Goal: Task Accomplishment & Management: Manage account settings

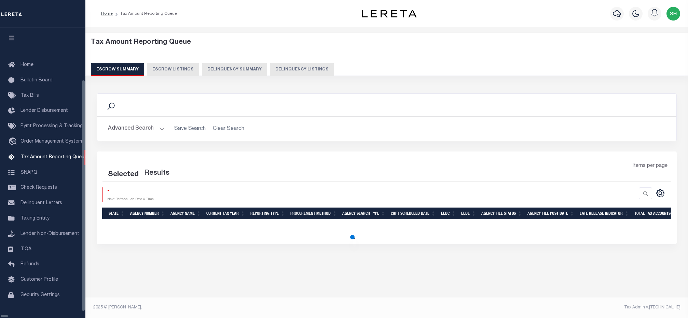
click at [270, 70] on button "Delinquency Listings" at bounding box center [302, 69] width 64 height 13
select select "100"
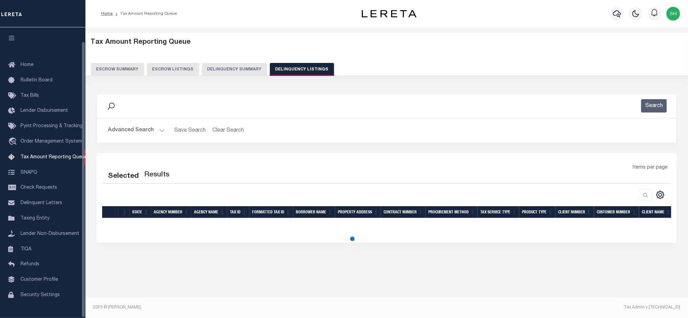
scroll to position [15, 0]
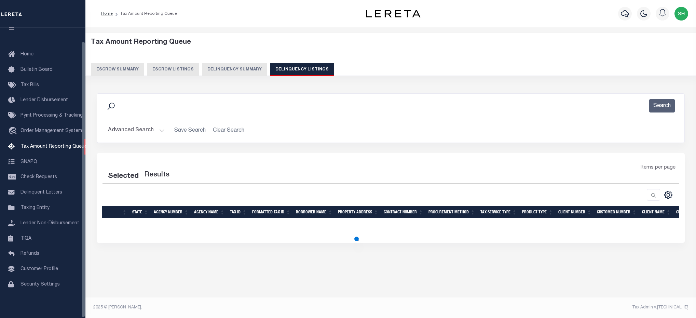
select select "100"
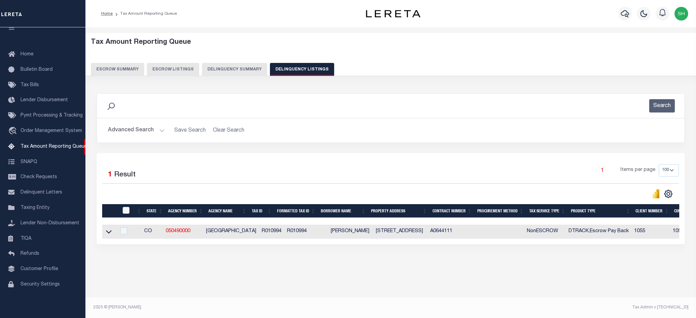
click at [138, 128] on button "Advanced Search" at bounding box center [136, 130] width 57 height 13
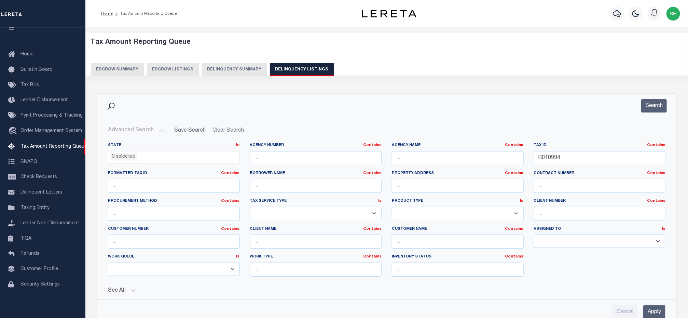
click at [135, 157] on li "0 selected" at bounding box center [123, 157] width 27 height 8
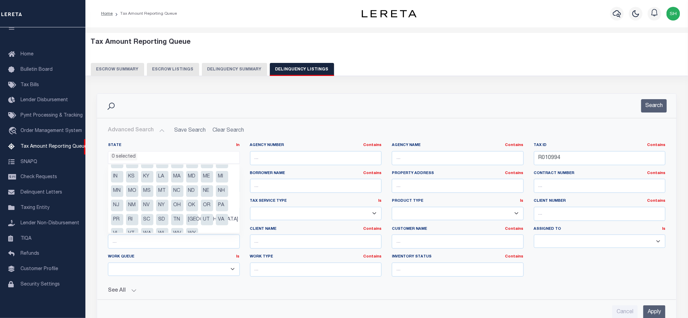
scroll to position [35, 0]
click at [221, 207] on li "VA" at bounding box center [222, 210] width 12 height 12
select select "VA"
click at [363, 116] on div "Search" at bounding box center [386, 106] width 579 height 24
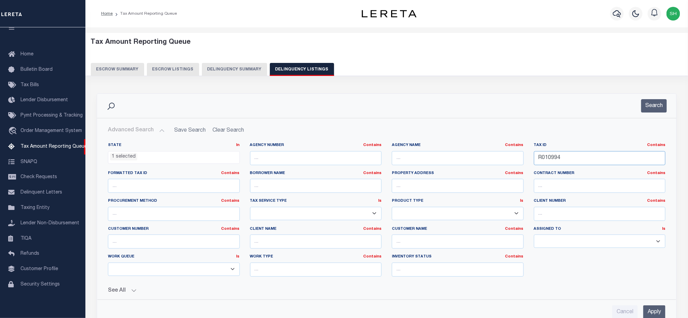
drag, startPoint x: 562, startPoint y: 158, endPoint x: 341, endPoint y: 142, distance: 220.8
click at [341, 142] on div "State In In AK AL AR AZ CA CO CT DC DE FL GA GU HI IA ID IL IN KS KY LA MA MD M…" at bounding box center [386, 215] width 578 height 157
paste input "50348560"
type input "50348560"
drag, startPoint x: 646, startPoint y: 113, endPoint x: 650, endPoint y: 104, distance: 9.8
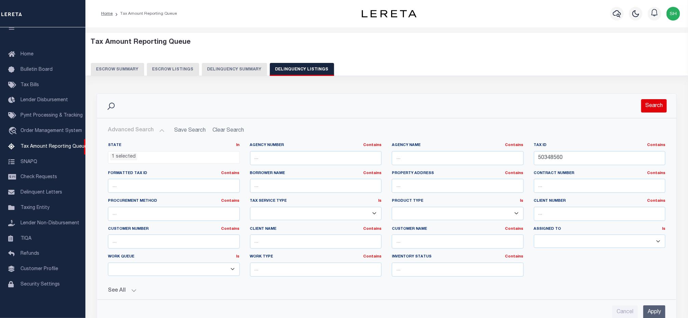
click at [650, 104] on button "Search" at bounding box center [654, 105] width 26 height 13
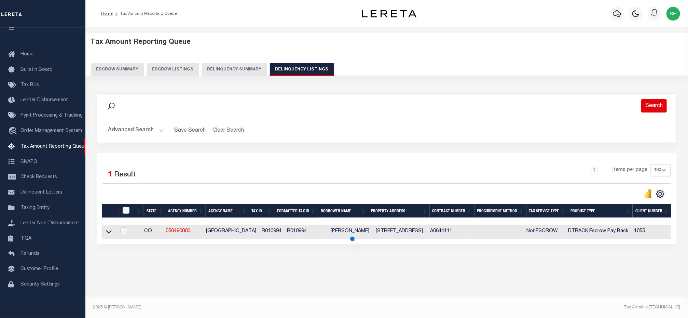
click at [650, 104] on button "Search" at bounding box center [654, 105] width 26 height 13
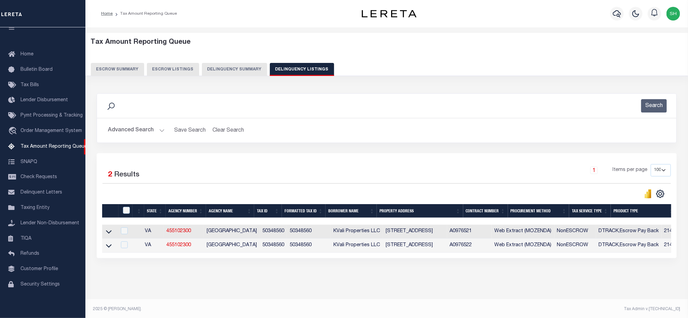
click at [104, 248] on td at bounding box center [109, 245] width 14 height 14
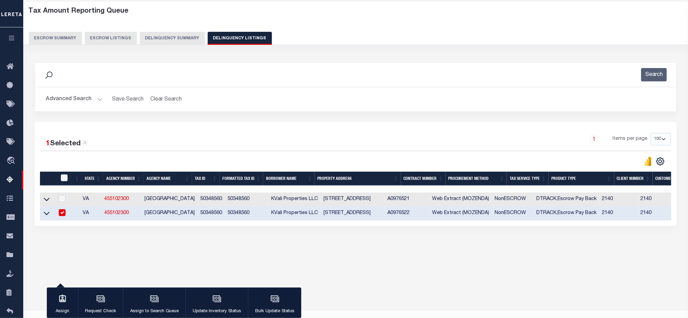
scroll to position [44, 0]
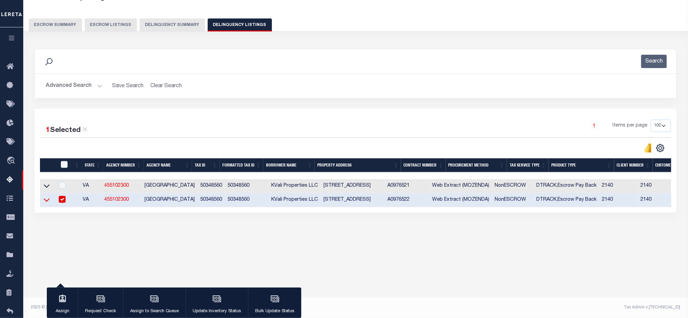
click at [45, 202] on icon at bounding box center [47, 199] width 6 height 7
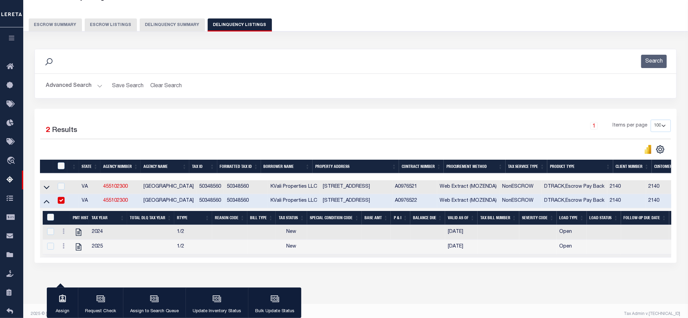
click at [334, 103] on div "Search Advanced Search Save Search Clear Search tblassign_wrapper_dynamictable_…" at bounding box center [355, 79] width 652 height 60
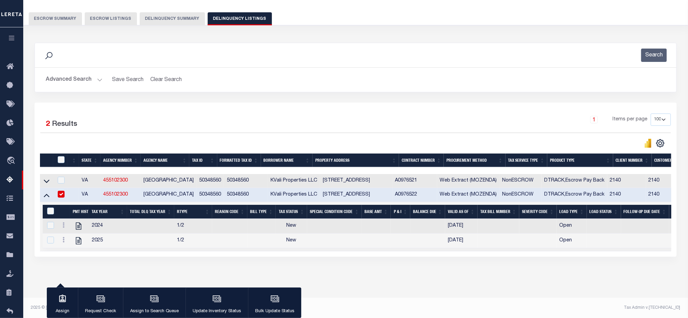
scroll to position [59, 0]
click at [64, 190] on input "checkbox" at bounding box center [61, 193] width 7 height 7
checkbox input "false"
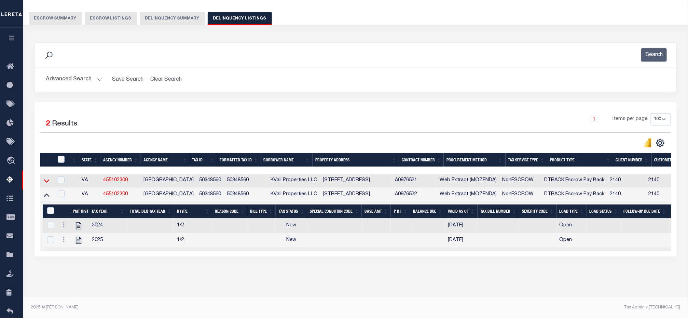
click at [44, 177] on icon at bounding box center [47, 180] width 6 height 7
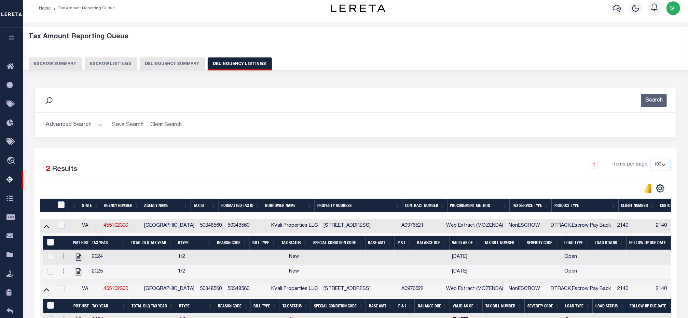
scroll to position [0, 0]
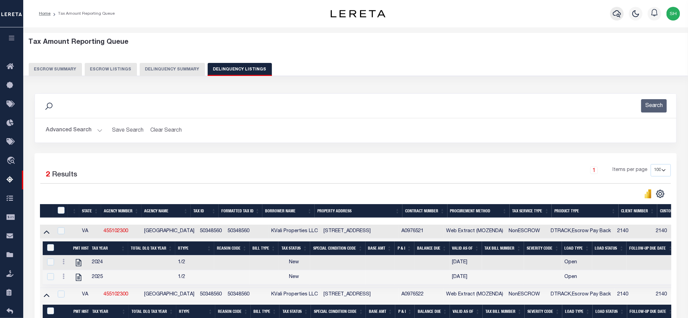
click at [613, 12] on icon "button" at bounding box center [617, 14] width 8 height 8
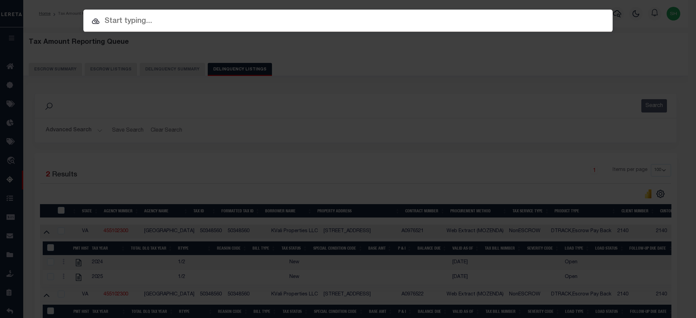
click at [161, 11] on div at bounding box center [347, 21] width 529 height 22
click at [158, 23] on input "text" at bounding box center [347, 21] width 529 height 12
paste input "7211924"
type input "7211924"
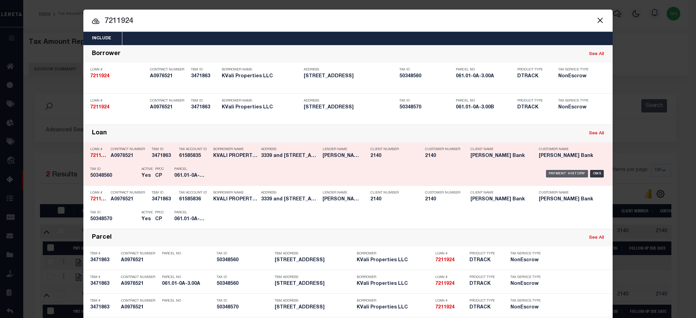
click at [548, 171] on div "Payment History" at bounding box center [567, 174] width 42 height 8
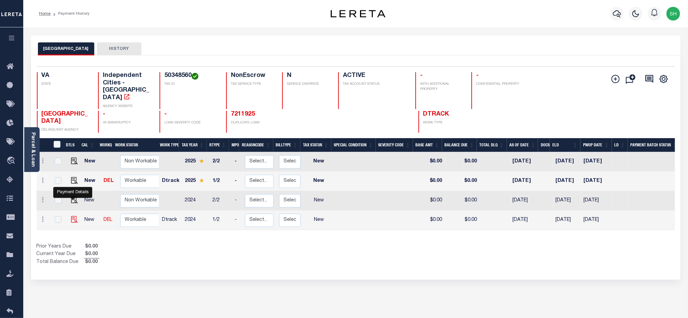
click at [71, 216] on img "" at bounding box center [74, 219] width 7 height 7
checkbox input "true"
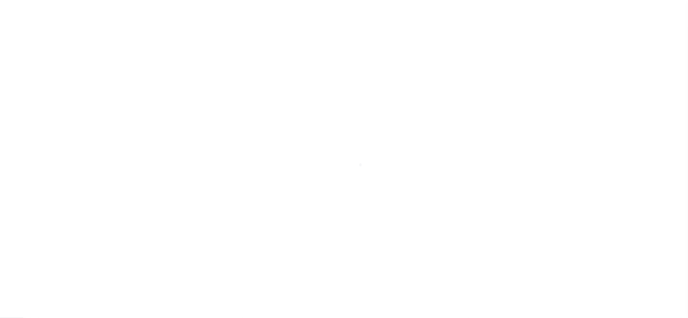
checkbox input "false"
type input "[DATE]"
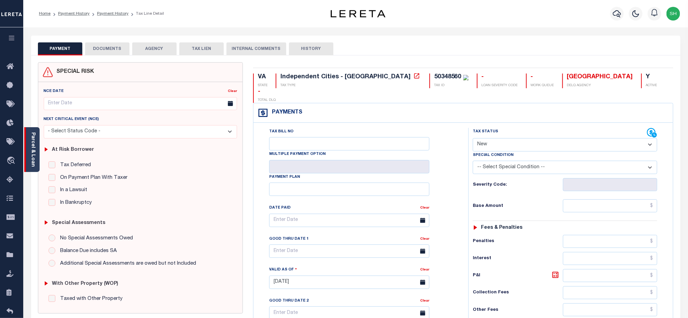
click at [31, 143] on link "Parcel & Loan" at bounding box center [32, 149] width 5 height 34
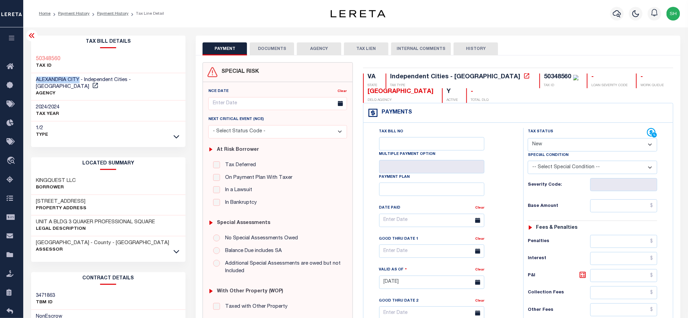
drag, startPoint x: 35, startPoint y: 80, endPoint x: 79, endPoint y: 76, distance: 44.2
click at [79, 76] on div "ALEXANDRIA CITY - Independent Cities - VA AGENCY" at bounding box center [108, 87] width 155 height 28
copy span "[GEOGRAPHIC_DATA]"
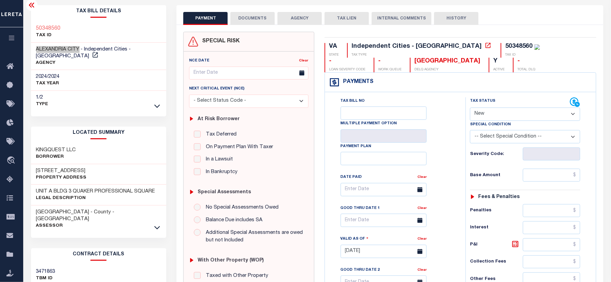
scroll to position [45, 0]
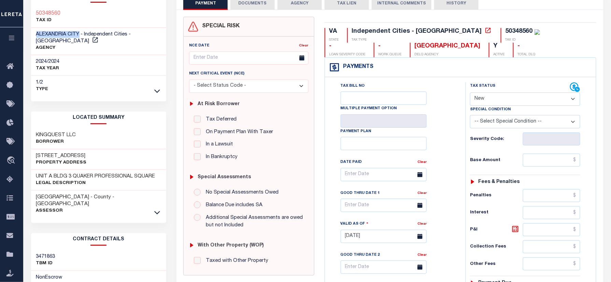
drag, startPoint x: 520, startPoint y: 101, endPoint x: 515, endPoint y: 108, distance: 8.3
click at [520, 101] on select "- Select Status Code - Open Due/Unpaid Paid Incomplete No Tax Due Internal Refu…" at bounding box center [525, 99] width 110 height 13
select select "PYD"
click at [470, 93] on select "- Select Status Code - Open Due/Unpaid Paid Incomplete No Tax Due Internal Refu…" at bounding box center [525, 99] width 110 height 13
type input "09/06/2025"
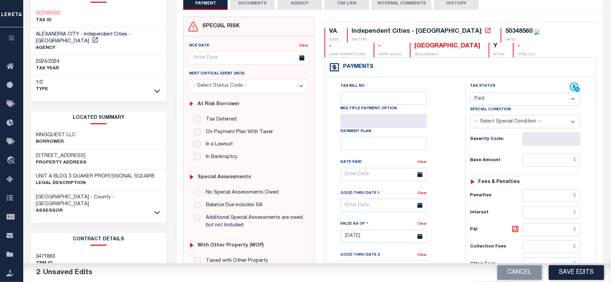
click at [454, 27] on div "VA STATE Independent Cities - VA TAX TYPE 50348560 TAX ID - LOAN SEVERITY CODE …" at bounding box center [461, 236] width 282 height 438
copy div "50348560"
click at [521, 98] on select "- Select Status Code - Open Due/Unpaid Paid Incomplete No Tax Due Internal Refu…" at bounding box center [525, 99] width 110 height 13
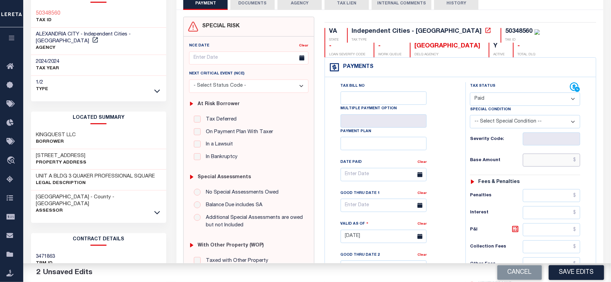
click at [543, 156] on input "text" at bounding box center [551, 160] width 57 height 13
paste input "2,177.78"
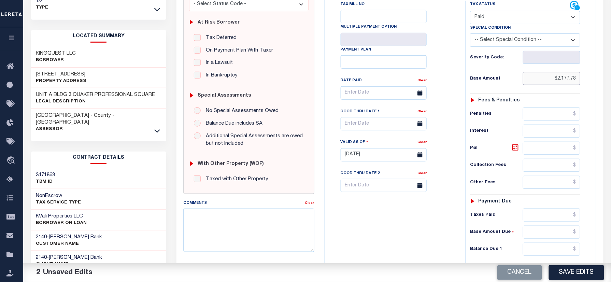
scroll to position [239, 0]
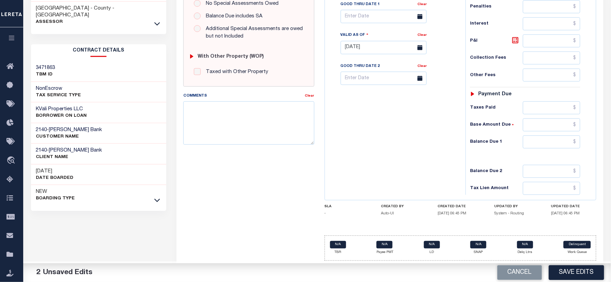
type input "$2,177.78"
click at [562, 144] on input "text" at bounding box center [551, 142] width 57 height 13
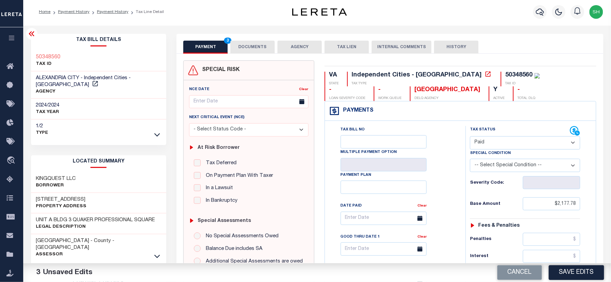
scroll to position [0, 0]
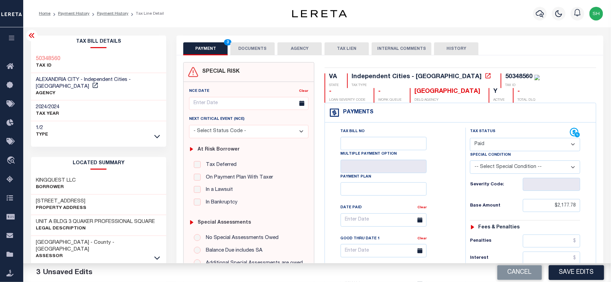
type input "$0.00"
click at [28, 52] on div "Tax Bill Details 50348560 TAX ID AGENCY" at bounding box center [99, 276] width 146 height 481
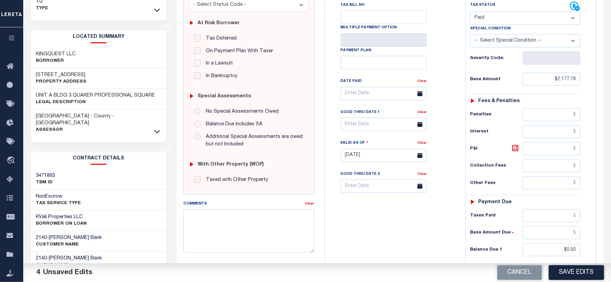
scroll to position [239, 0]
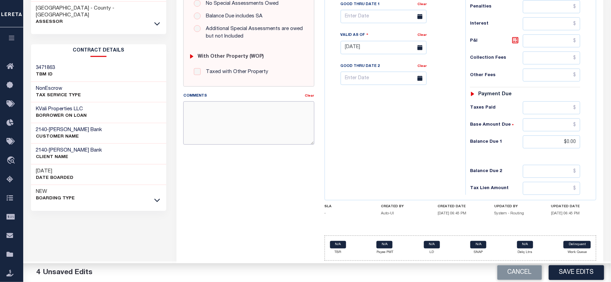
paste textarea "Please refer 2024 2/2 line for supporting document."
click at [241, 129] on textarea "Please refer 2024 2/2 line for supporting document." at bounding box center [248, 122] width 131 height 43
type textarea "Please refer 2024 2/2 line for supporting document."
drag, startPoint x: 328, startPoint y: 126, endPoint x: 337, endPoint y: 127, distance: 8.6
click at [336, 126] on div "Tax Bill No Multiple Payment Option Payment Plan Clear" at bounding box center [394, 44] width 134 height 302
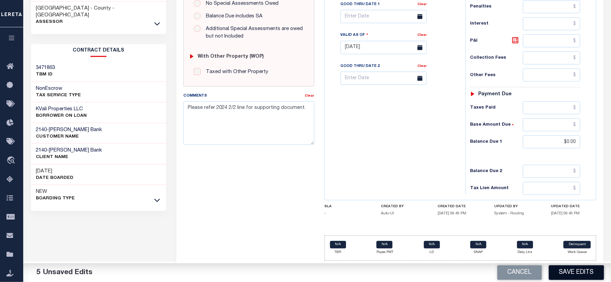
click at [571, 269] on button "Save Edits" at bounding box center [576, 272] width 55 height 15
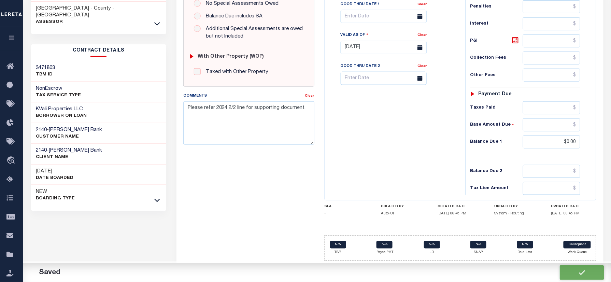
checkbox input "false"
type input "$2,177.78"
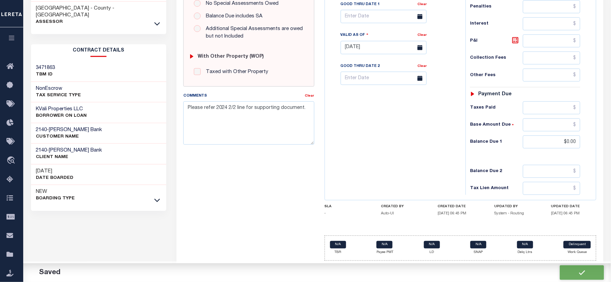
type input "$0"
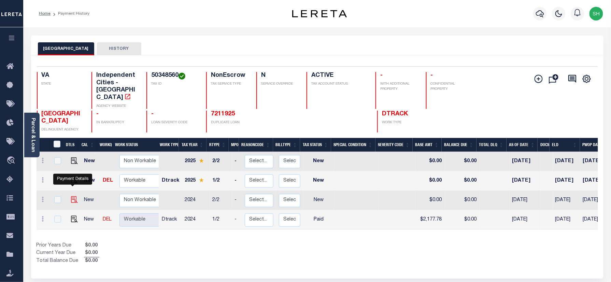
click at [71, 196] on img "" at bounding box center [74, 199] width 7 height 7
checkbox input "true"
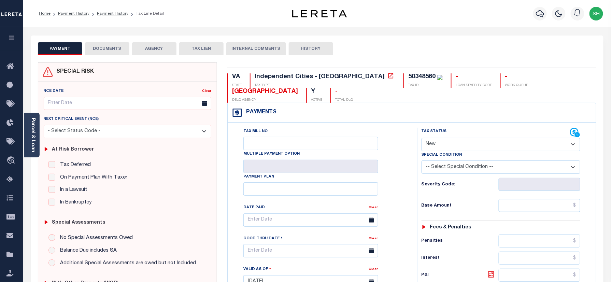
click at [482, 125] on div "Tax Bill No Multiple Payment Option Payment Plan" at bounding box center [412, 279] width 368 height 312
click at [462, 138] on div "Tax Status Status" at bounding box center [496, 133] width 149 height 10
drag, startPoint x: 440, startPoint y: 146, endPoint x: 440, endPoint y: 150, distance: 4.1
click at [440, 146] on select "- Select Status Code - Open Due/Unpaid Paid Incomplete No Tax Due Internal Refu…" at bounding box center [501, 144] width 159 height 13
select select "PYD"
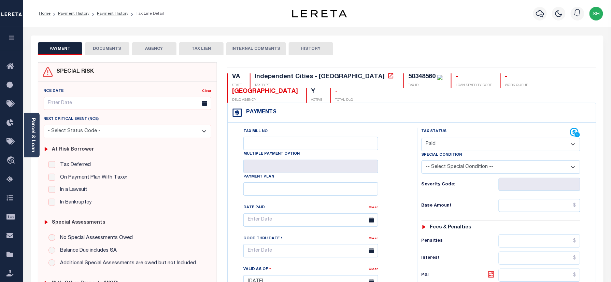
click at [422, 139] on select "- Select Status Code - Open Due/Unpaid Paid Incomplete No Tax Due Internal Refu…" at bounding box center [501, 144] width 159 height 13
type input "[DATE]"
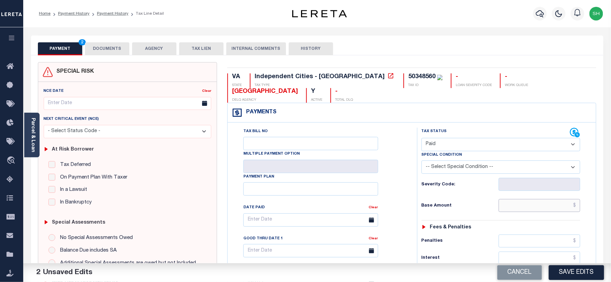
click at [530, 208] on input "text" at bounding box center [540, 205] width 82 height 13
paste input "$2,185.48"
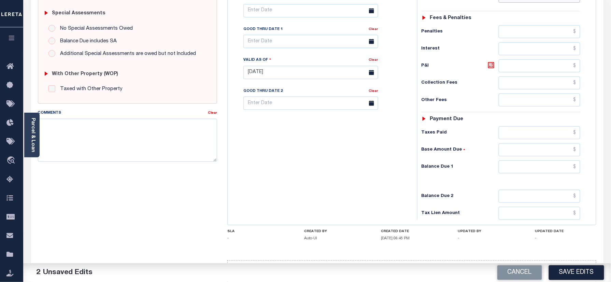
scroll to position [239, 0]
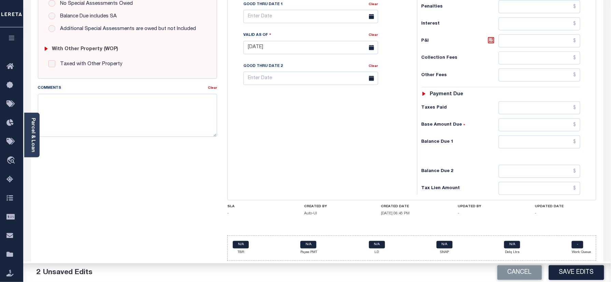
type input "$2,185.48"
click at [558, 145] on input "text" at bounding box center [540, 142] width 82 height 13
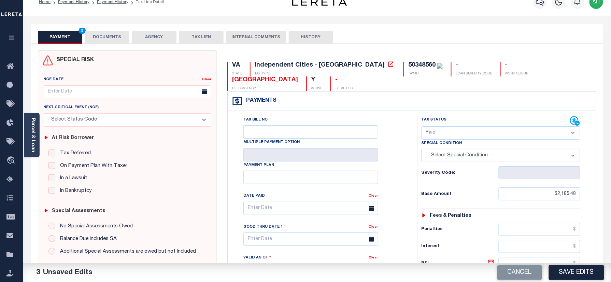
scroll to position [0, 0]
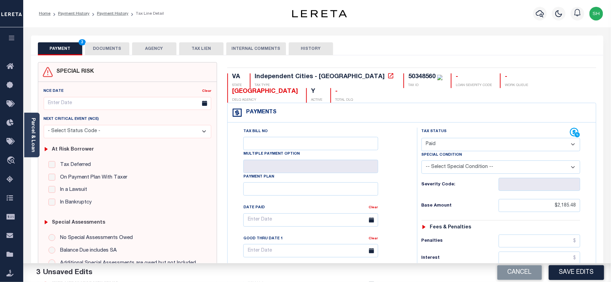
type input "$0.00"
click at [408, 75] on div "50348560" at bounding box center [421, 77] width 27 height 6
copy div "50348560"
click at [114, 47] on button "DOCUMENTS" at bounding box center [107, 48] width 44 height 13
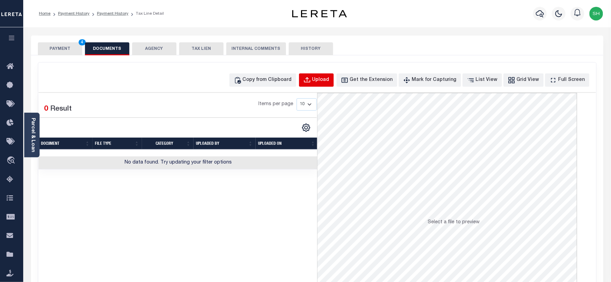
click at [324, 78] on div "Upload" at bounding box center [320, 80] width 17 height 8
select select "POP"
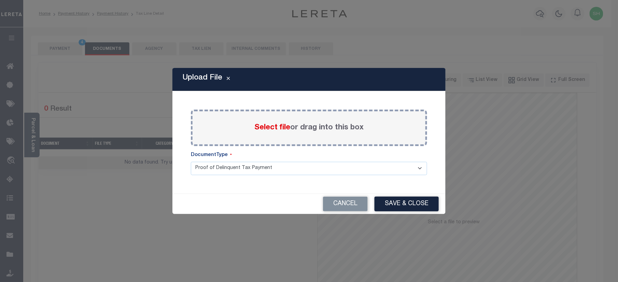
click at [264, 127] on span "Select file" at bounding box center [272, 128] width 36 height 8
click at [0, 0] on input "Select file or drag into this box" at bounding box center [0, 0] width 0 height 0
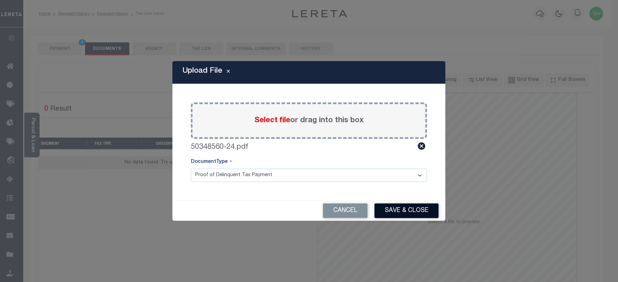
click at [397, 213] on button "Save & Close" at bounding box center [407, 211] width 64 height 15
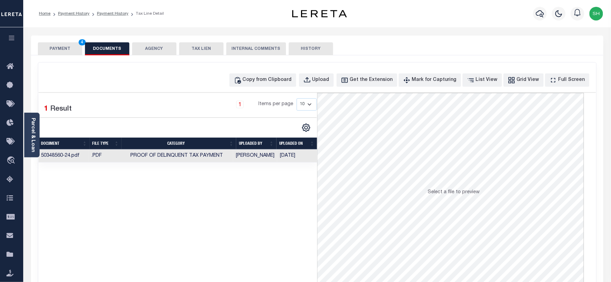
click at [57, 52] on button "PAYMENT 4" at bounding box center [60, 48] width 44 height 13
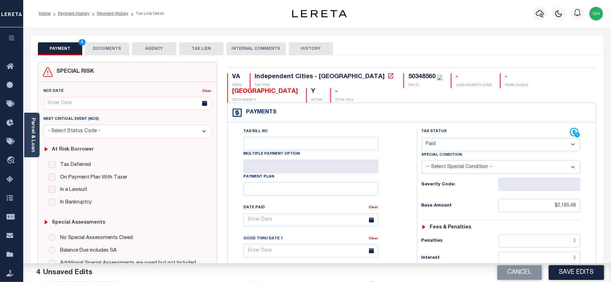
click at [109, 44] on button "DOCUMENTS" at bounding box center [107, 48] width 44 height 13
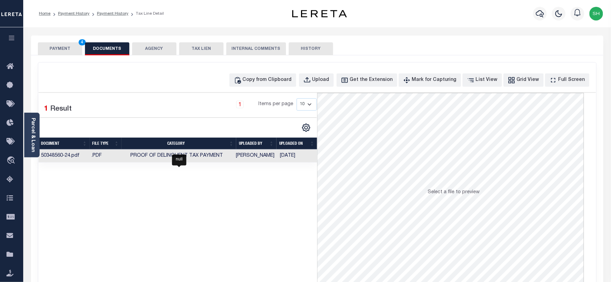
click at [185, 154] on td "Proof of Delinquent Tax Payment" at bounding box center [176, 156] width 113 height 13
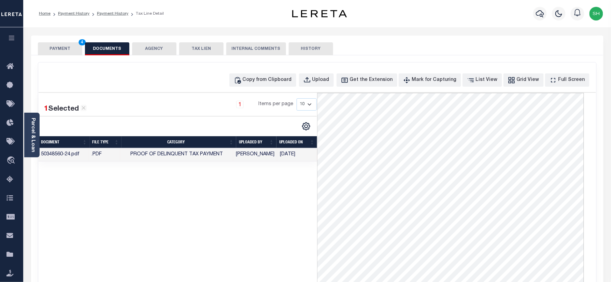
click at [64, 50] on button "PAYMENT 4" at bounding box center [60, 48] width 44 height 13
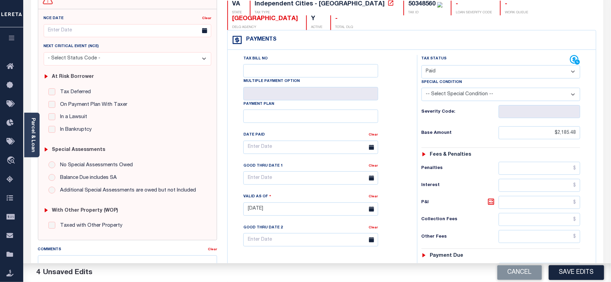
scroll to position [182, 0]
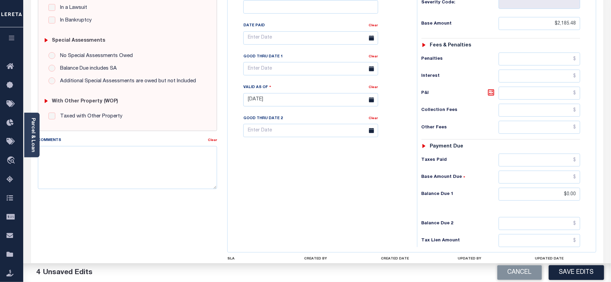
click at [580, 272] on button "Save Edits" at bounding box center [576, 272] width 55 height 15
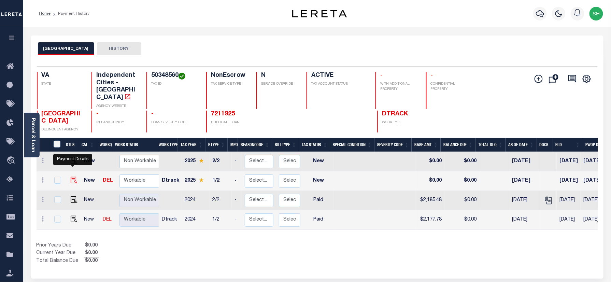
click at [73, 177] on img "" at bounding box center [74, 180] width 7 height 7
checkbox input "true"
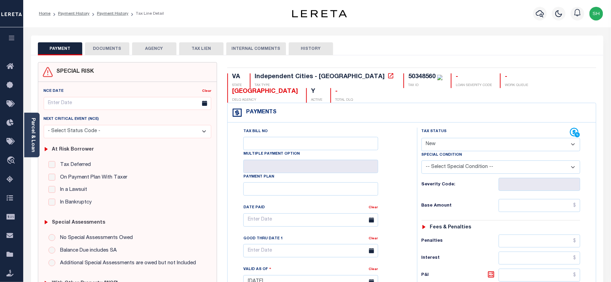
click at [458, 142] on select "- Select Status Code - Open Due/Unpaid Paid Incomplete No Tax Due Internal Refu…" at bounding box center [501, 144] width 159 height 13
select select "PYD"
click at [422, 139] on select "- Select Status Code - Open Due/Unpaid Paid Incomplete No Tax Due Internal Refu…" at bounding box center [501, 144] width 159 height 13
type input "[DATE]"
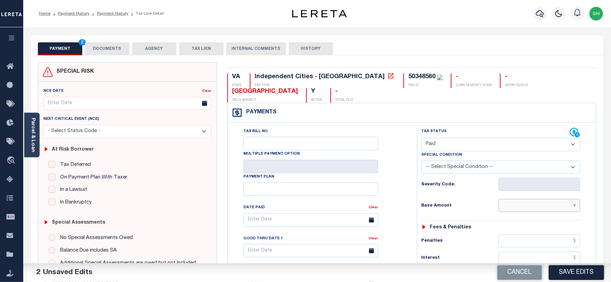
click at [536, 203] on input "v" at bounding box center [540, 205] width 82 height 13
click at [551, 204] on input "$" at bounding box center [540, 205] width 82 height 13
paste input "2,185.48"
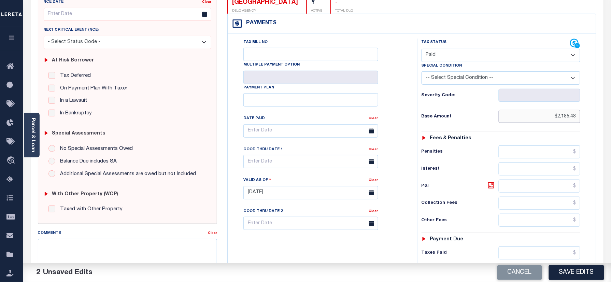
scroll to position [182, 0]
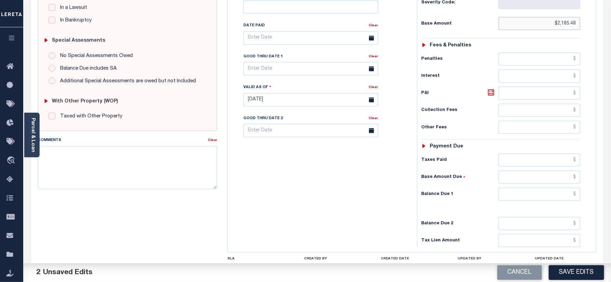
type input "$2,185.48"
click at [526, 167] on input "text" at bounding box center [540, 160] width 82 height 13
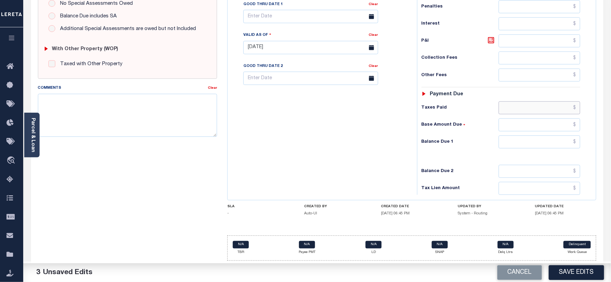
scroll to position [239, 0]
click at [555, 144] on input "text" at bounding box center [540, 142] width 82 height 13
type input "$0.00"
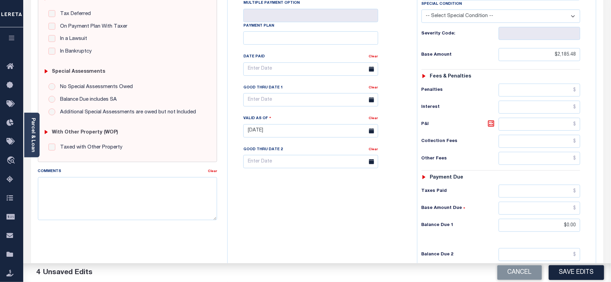
scroll to position [12, 0]
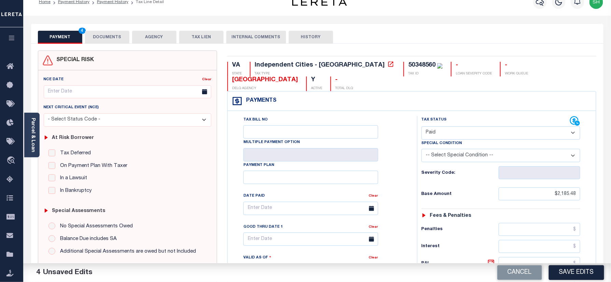
click at [125, 36] on button "DOCUMENTS" at bounding box center [107, 37] width 44 height 13
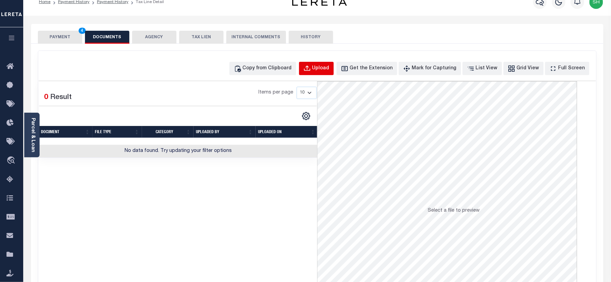
click at [329, 66] on div "Upload" at bounding box center [320, 69] width 17 height 8
select select "POP"
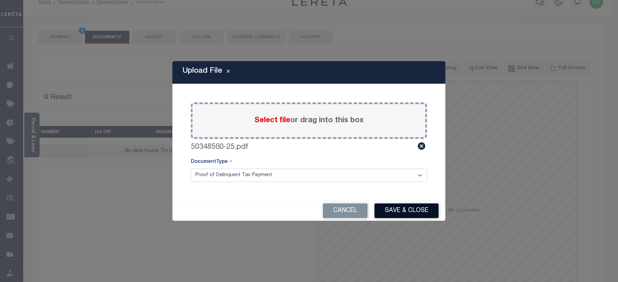
click at [394, 218] on button "Save & Close" at bounding box center [407, 211] width 64 height 15
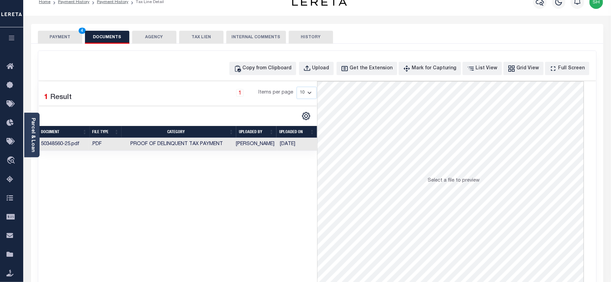
click at [54, 37] on button "PAYMENT 4" at bounding box center [60, 37] width 44 height 13
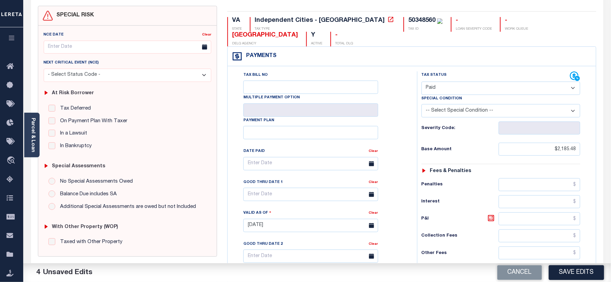
scroll to position [194, 0]
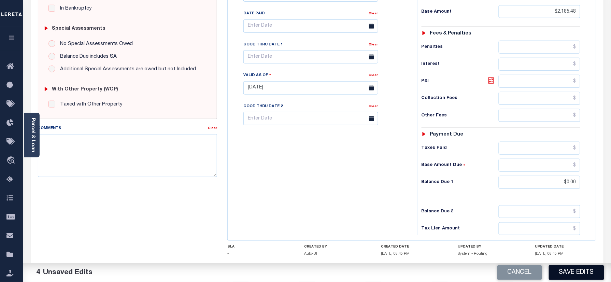
click at [573, 273] on button "Save Edits" at bounding box center [576, 272] width 55 height 15
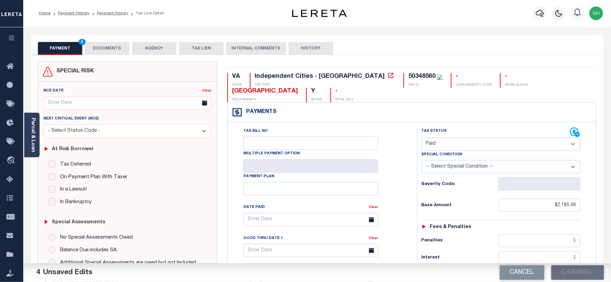
scroll to position [0, 0]
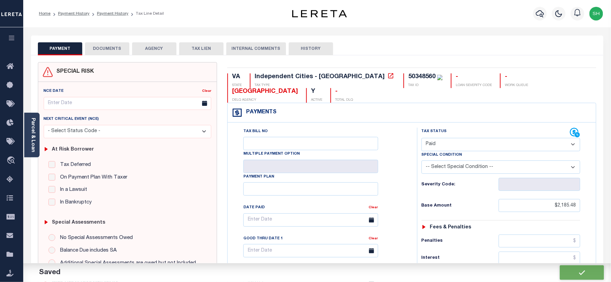
checkbox input "false"
type input "$2,185.48"
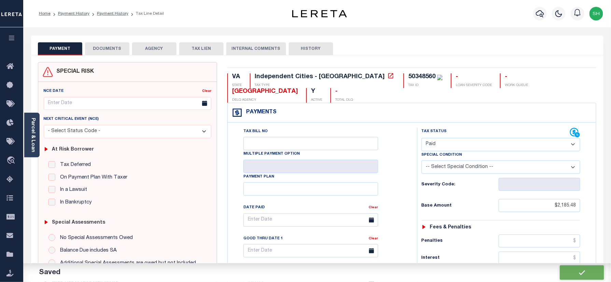
type input "$0"
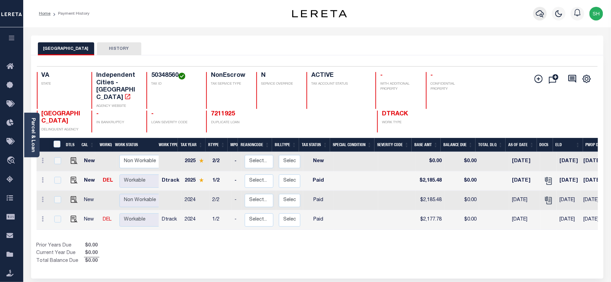
click at [542, 10] on icon "button" at bounding box center [540, 14] width 8 height 8
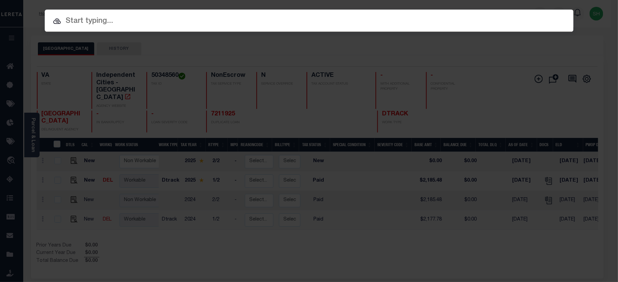
click at [420, 17] on input "text" at bounding box center [309, 21] width 529 height 12
paste input "7211733"
type input "7211733"
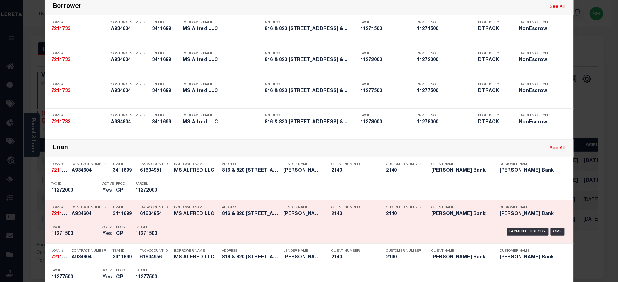
scroll to position [91, 0]
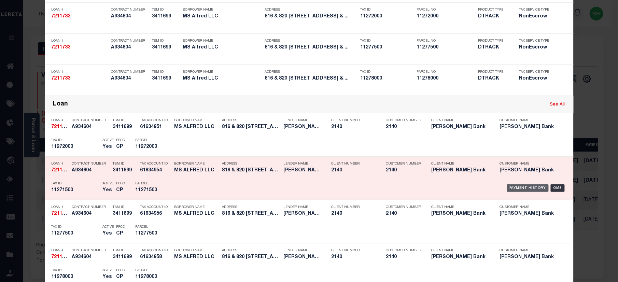
click at [513, 188] on div "Payment History" at bounding box center [528, 188] width 42 height 8
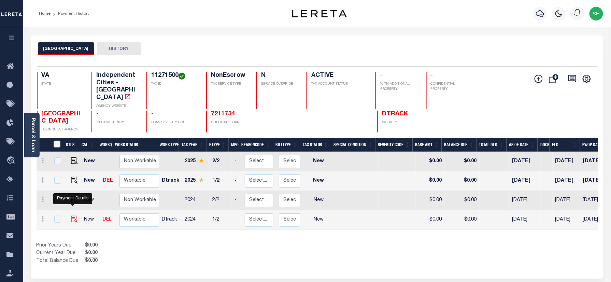
click at [71, 216] on img "" at bounding box center [74, 219] width 7 height 7
checkbox input "true"
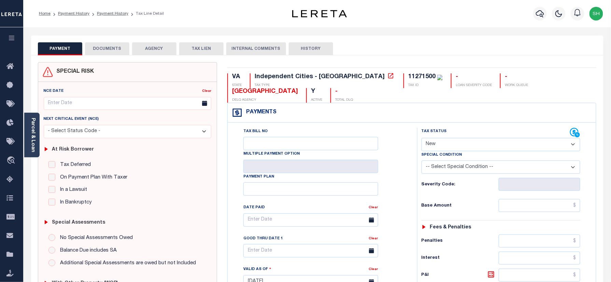
click at [471, 144] on select "- Select Status Code - Open Due/Unpaid Paid Incomplete No Tax Due Internal Refu…" at bounding box center [501, 144] width 159 height 13
select select "PYD"
click at [422, 139] on select "- Select Status Code - Open Due/Unpaid Paid Incomplete No Tax Due Internal Refu…" at bounding box center [501, 144] width 159 height 13
type input "[DATE]"
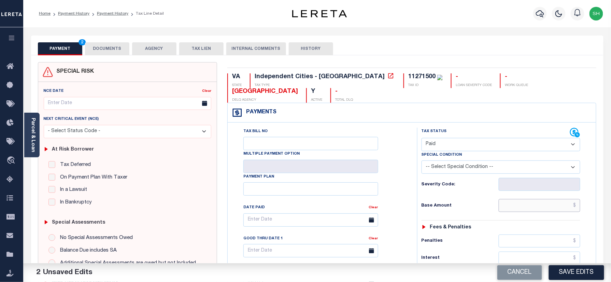
paste input "$20,416.30"
click at [536, 210] on input "$20,416.30" at bounding box center [540, 205] width 82 height 13
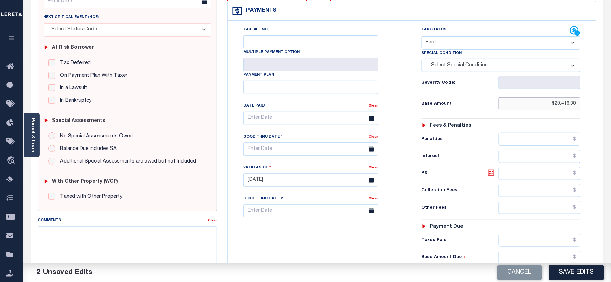
scroll to position [227, 0]
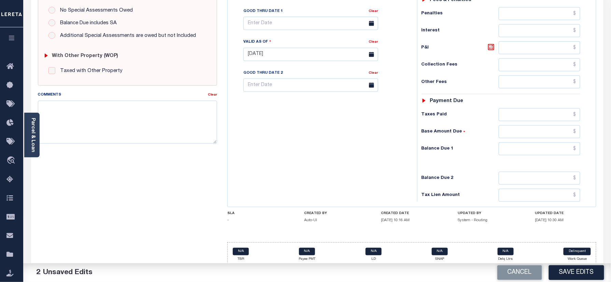
type input "$20,416.30"
click at [559, 153] on input "text" at bounding box center [540, 148] width 82 height 13
type input "$0.00"
click at [171, 138] on textarea "Comments" at bounding box center [128, 122] width 180 height 43
paste textarea "Please refer 2024 2/2 line for supporting document."
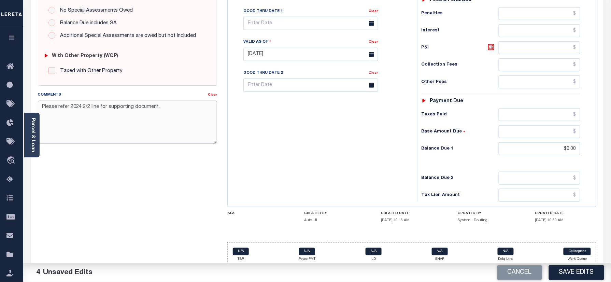
type textarea "Please refer 2024 2/2 line for supporting document."
click at [321, 134] on div "Tax Bill No Multiple Payment Option Payment Plan Clear" at bounding box center [320, 51] width 183 height 302
click at [579, 271] on button "Save Edits" at bounding box center [576, 272] width 55 height 15
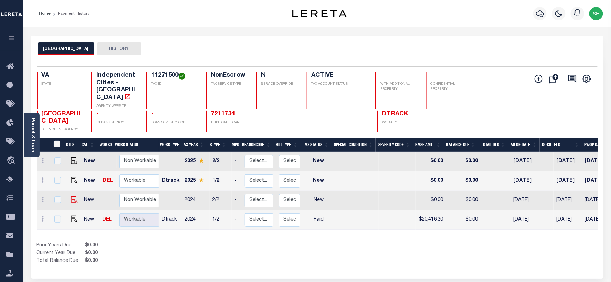
click at [72, 196] on img "" at bounding box center [74, 199] width 7 height 7
checkbox input "true"
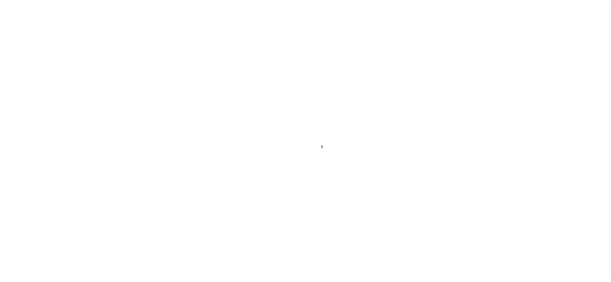
checkbox input "false"
type input "[DATE]"
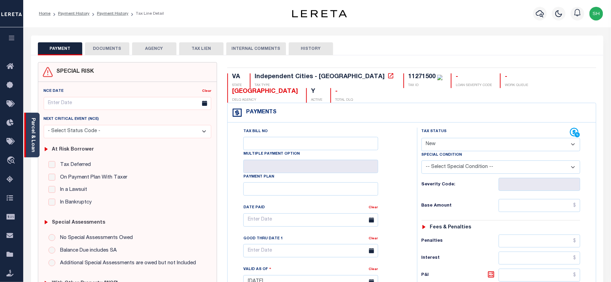
click at [36, 137] on div "Parcel & Loan" at bounding box center [31, 135] width 15 height 45
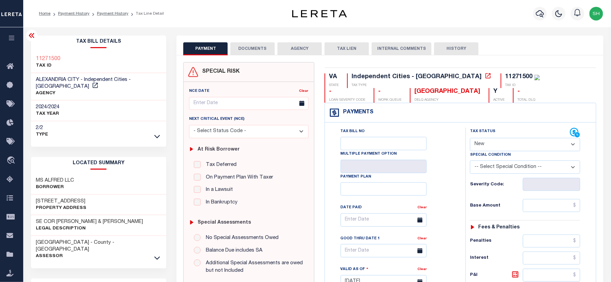
click at [508, 147] on select "- Select Status Code - Open Due/Unpaid Paid Incomplete No Tax Due Internal Refu…" at bounding box center [525, 144] width 110 height 13
select select "PYD"
click at [470, 139] on select "- Select Status Code - Open Due/Unpaid Paid Incomplete No Tax Due Internal Refu…" at bounding box center [525, 144] width 110 height 13
type input "[DATE]"
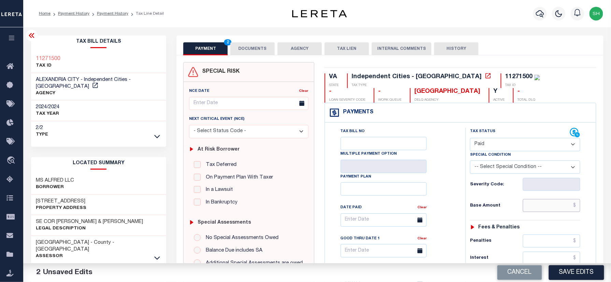
paste input "20,477.90"
click at [540, 203] on input "20,477.90" at bounding box center [551, 205] width 57 height 13
type input "$20,477.90"
drag, startPoint x: 508, startPoint y: 139, endPoint x: 507, endPoint y: 145, distance: 6.1
click at [508, 140] on select "- Select Status Code - Open Due/Unpaid Paid Incomplete No Tax Due Internal Refu…" at bounding box center [525, 144] width 110 height 13
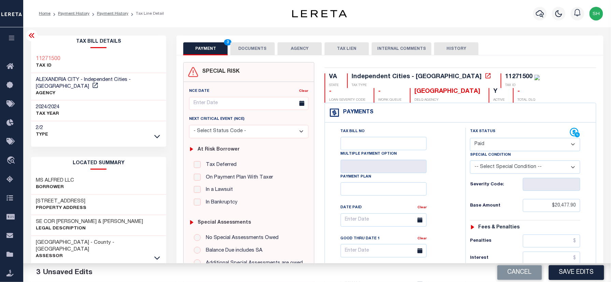
click at [502, 147] on select "- Select Status Code - Open Due/Unpaid Paid Incomplete No Tax Due Internal Refu…" at bounding box center [525, 144] width 110 height 13
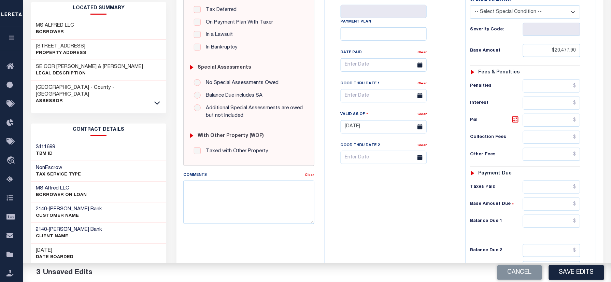
scroll to position [239, 0]
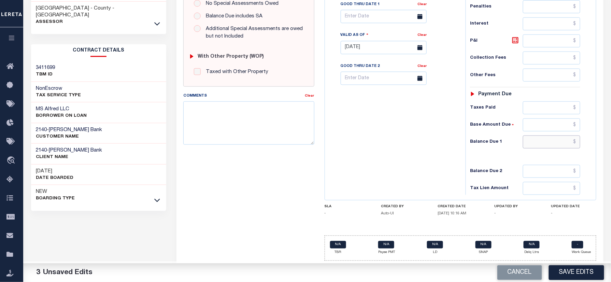
click at [558, 136] on input "text" at bounding box center [551, 142] width 57 height 13
type input "$0.00"
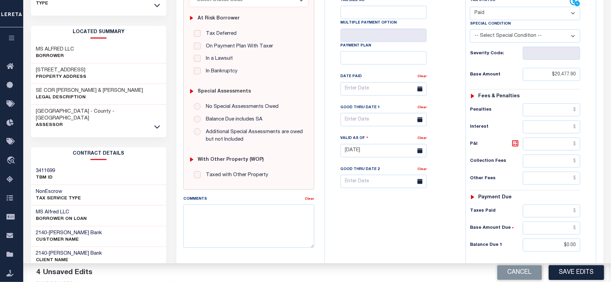
scroll to position [12, 0]
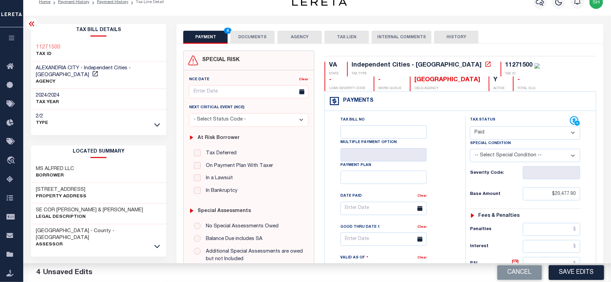
click at [253, 37] on button "DOCUMENTS" at bounding box center [253, 37] width 44 height 13
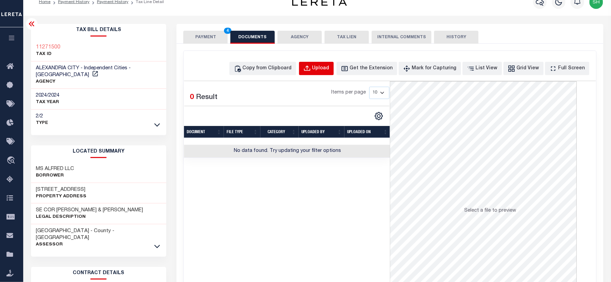
click at [332, 63] on button "Upload" at bounding box center [316, 68] width 35 height 13
select select "POP"
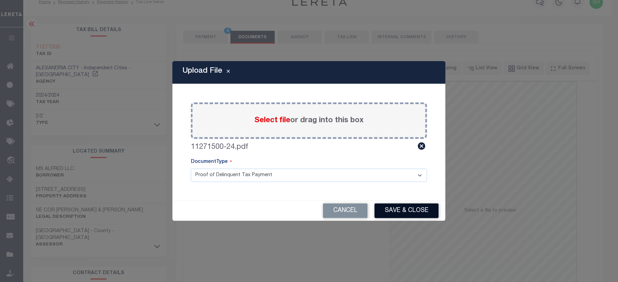
click at [403, 212] on button "Save & Close" at bounding box center [407, 211] width 64 height 15
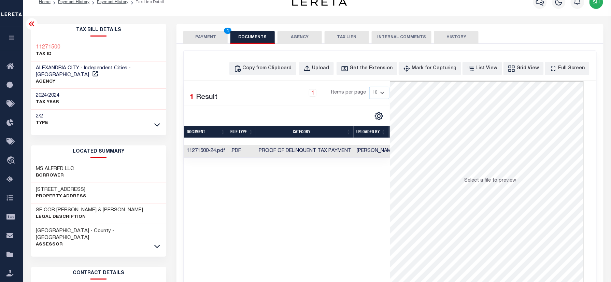
click at [205, 40] on button "PAYMENT 4" at bounding box center [205, 37] width 44 height 13
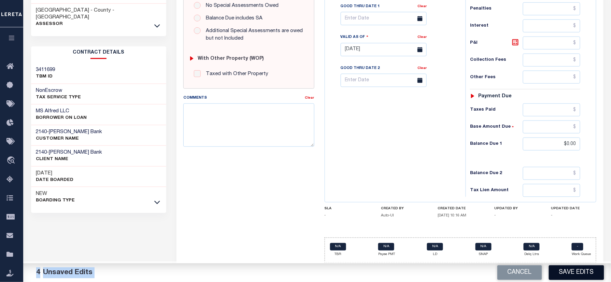
drag, startPoint x: 578, startPoint y: 263, endPoint x: 581, endPoint y: 273, distance: 9.9
click at [581, 271] on div "Parcel & Loan Tax Bill Details 11271500 TAX ID AGENCY 2024/2024 2025" at bounding box center [317, 38] width 588 height 487
click at [582, 274] on button "Save Edits" at bounding box center [576, 272] width 55 height 15
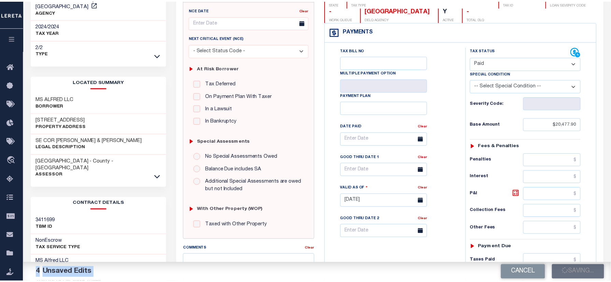
scroll to position [10, 0]
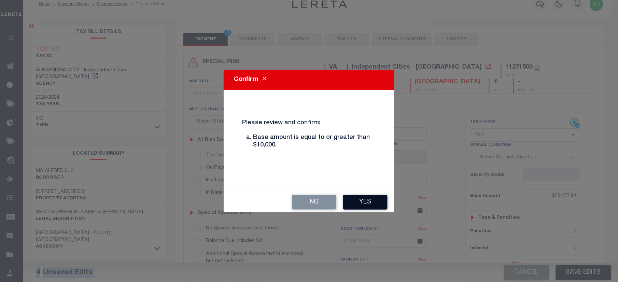
click at [370, 201] on button "Yes" at bounding box center [365, 202] width 44 height 15
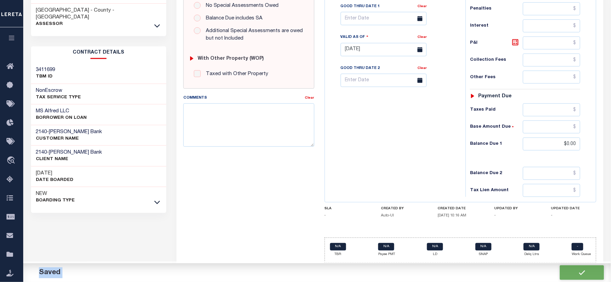
checkbox input "false"
type input "$20,477.9"
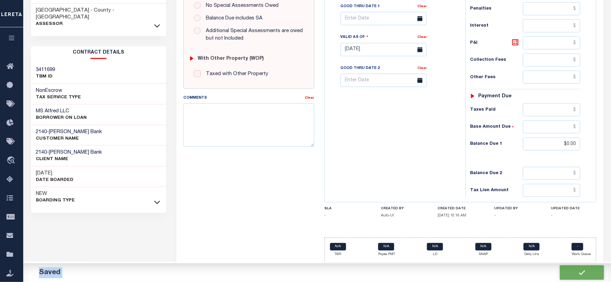
type input "$0"
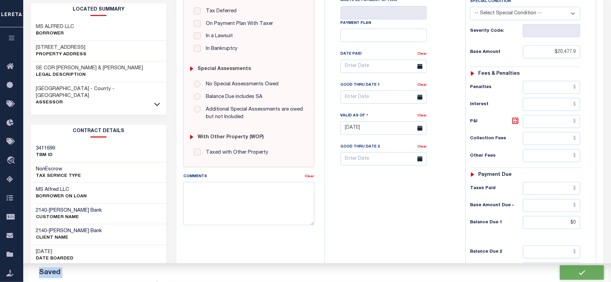
scroll to position [100, 0]
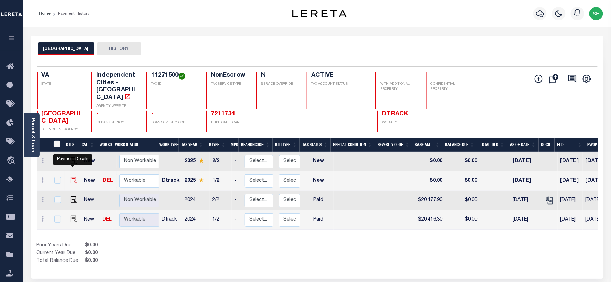
click at [72, 177] on img "" at bounding box center [74, 180] width 7 height 7
checkbox input "true"
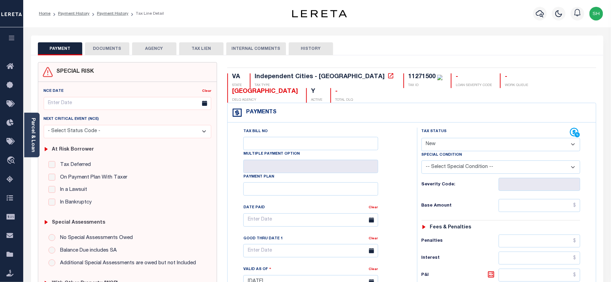
click at [490, 151] on select "- Select Status Code - Open Due/Unpaid Paid Incomplete No Tax Due Internal Refu…" at bounding box center [501, 144] width 159 height 13
select select "PYD"
click at [422, 139] on select "- Select Status Code - Open Due/Unpaid Paid Incomplete No Tax Due Internal Refu…" at bounding box center [501, 144] width 159 height 13
type input "[DATE]"
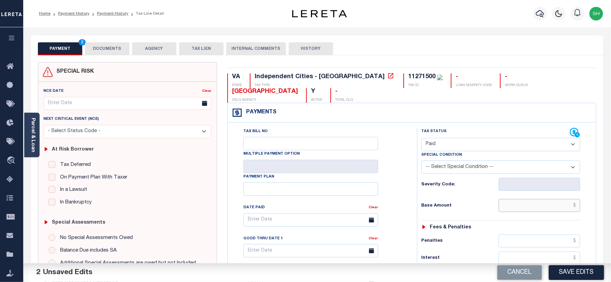
paste input "21,436.98"
click at [545, 211] on input "21,436.98" at bounding box center [540, 205] width 82 height 13
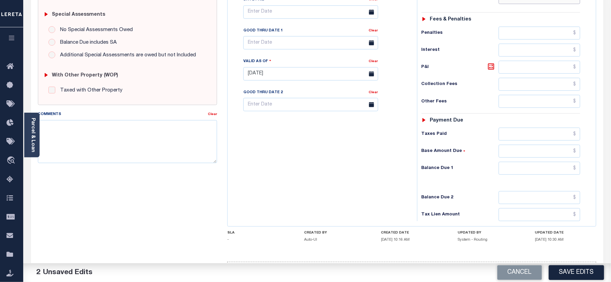
scroll to position [227, 0]
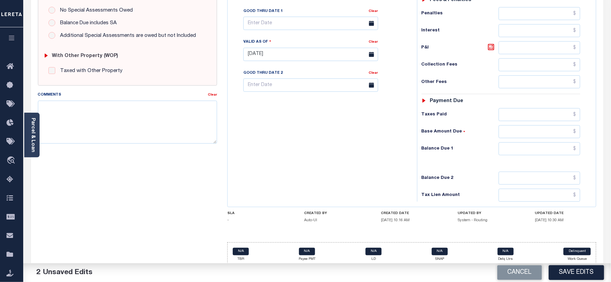
type input "$21,436.98"
click at [560, 155] on input "text" at bounding box center [540, 148] width 82 height 13
type input "$0.00"
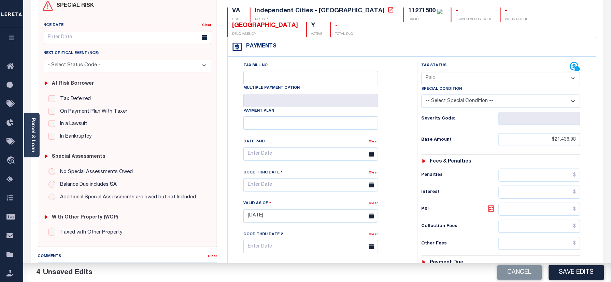
scroll to position [0, 0]
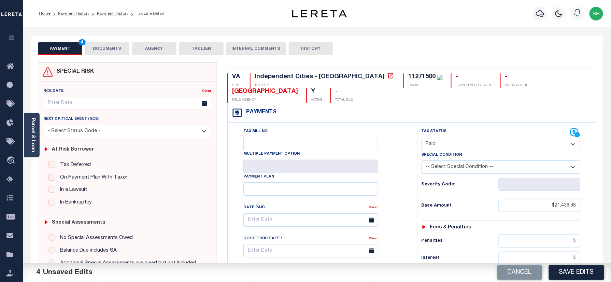
click at [110, 47] on button "DOCUMENTS" at bounding box center [107, 48] width 44 height 13
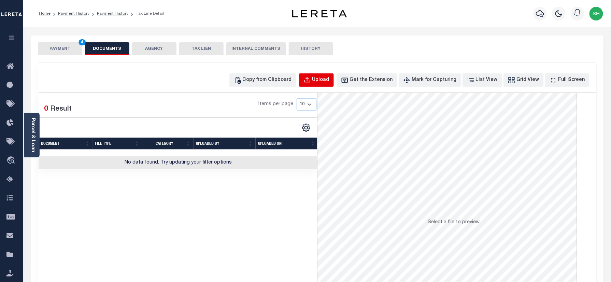
click at [324, 75] on button "Upload" at bounding box center [316, 79] width 35 height 13
select select "POP"
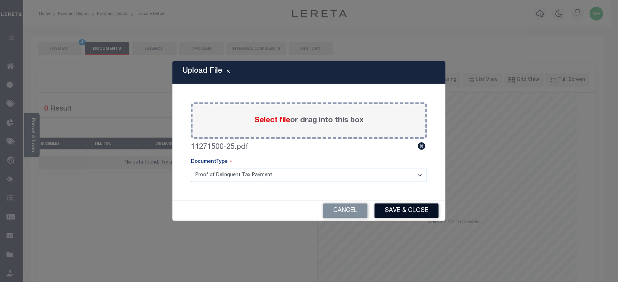
click at [395, 212] on button "Save & Close" at bounding box center [407, 211] width 64 height 15
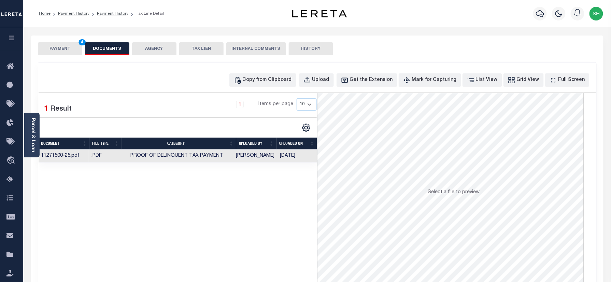
click at [56, 49] on button "PAYMENT 4" at bounding box center [60, 48] width 44 height 13
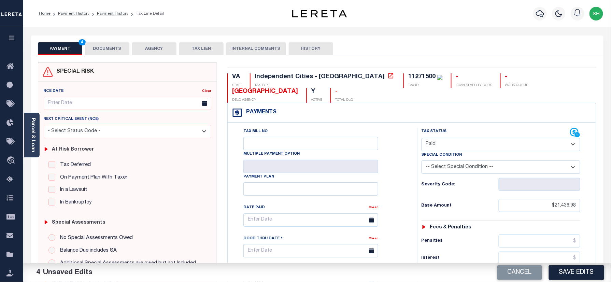
click at [112, 44] on button "DOCUMENTS" at bounding box center [107, 48] width 44 height 13
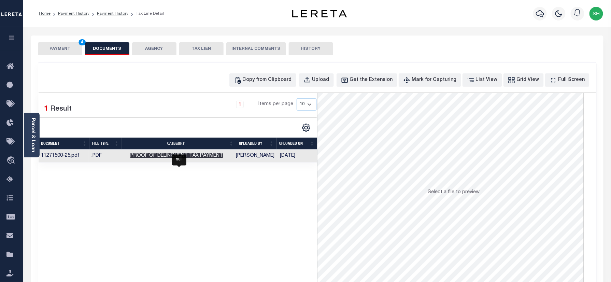
click at [171, 158] on span "Proof of Delinquent Tax Payment" at bounding box center [176, 155] width 93 height 5
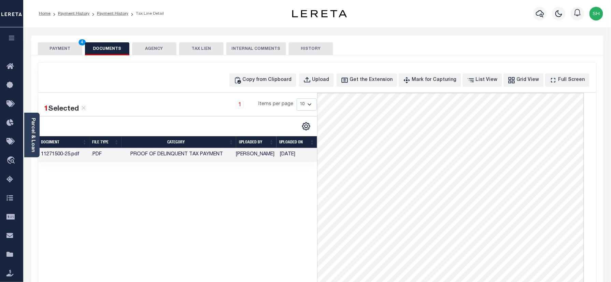
click at [65, 51] on button "PAYMENT 4" at bounding box center [60, 48] width 44 height 13
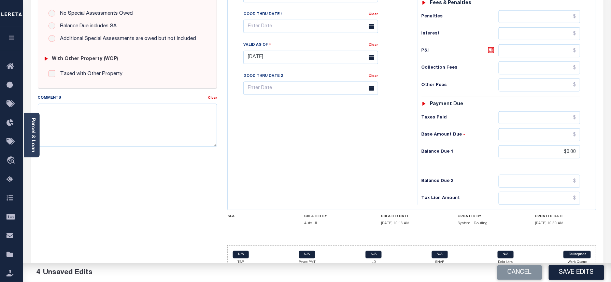
scroll to position [227, 0]
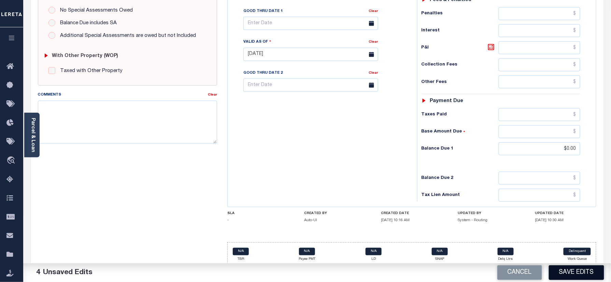
click at [573, 274] on button "Save Edits" at bounding box center [576, 272] width 55 height 15
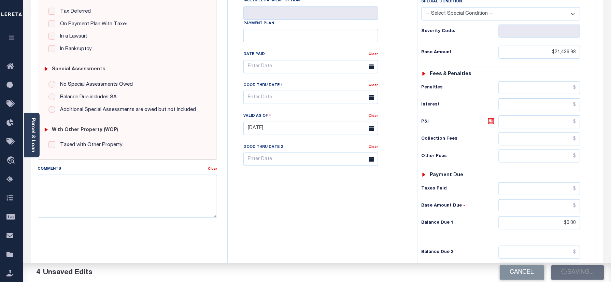
scroll to position [45, 0]
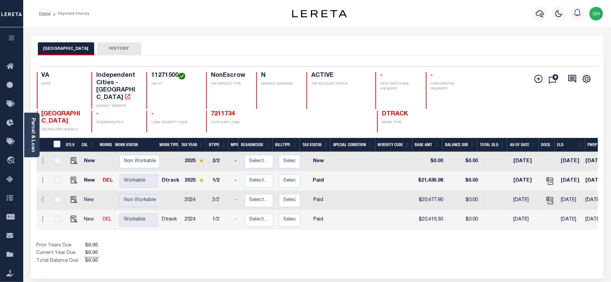
click at [340, 247] on div "Show Tax Lines before Bill Release Date Prior Years Due $0.00 Current Year Due …" at bounding box center [318, 253] width 562 height 23
click at [30, 134] on link "Parcel & Loan" at bounding box center [32, 135] width 5 height 34
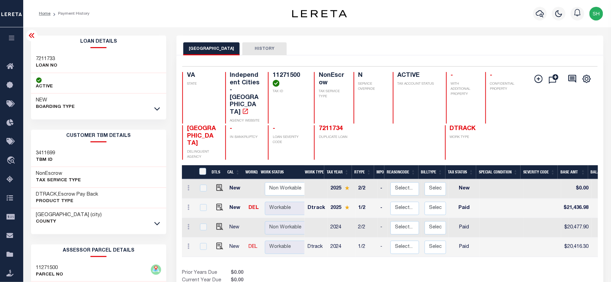
click at [596, 13] on img "button" at bounding box center [597, 14] width 14 height 14
click at [571, 46] on span "Sign out" at bounding box center [569, 48] width 19 height 5
